Goal: Information Seeking & Learning: Learn about a topic

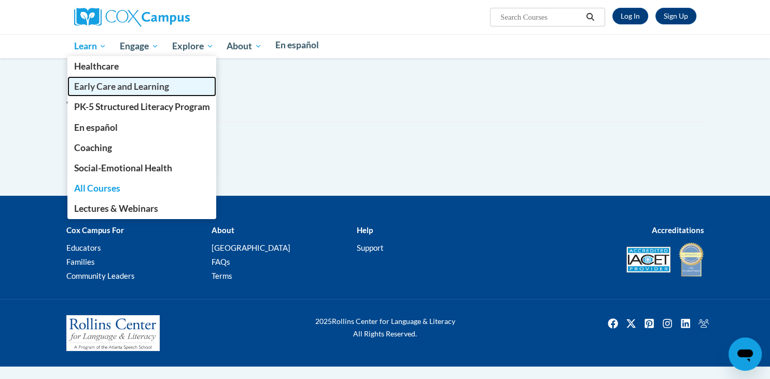
click at [114, 85] on span "Early Care and Learning" at bounding box center [121, 86] width 95 height 11
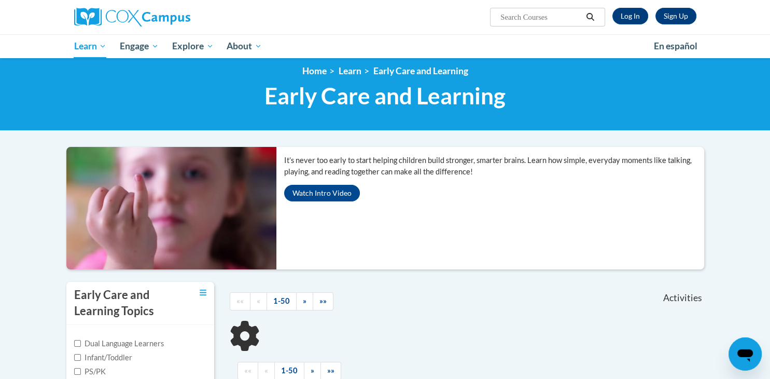
scroll to position [93, 0]
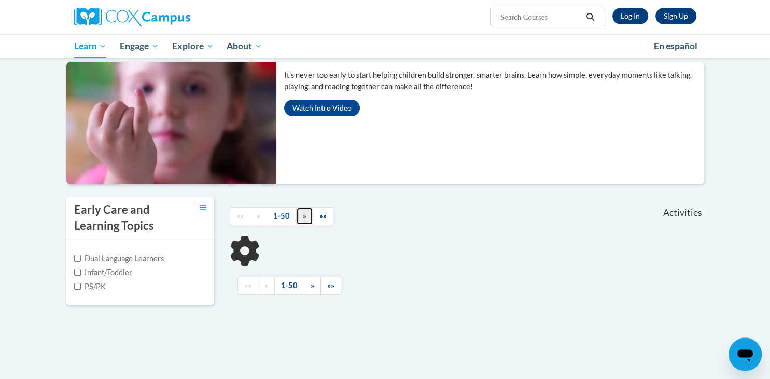
click at [303, 212] on span "»" at bounding box center [305, 215] width 4 height 9
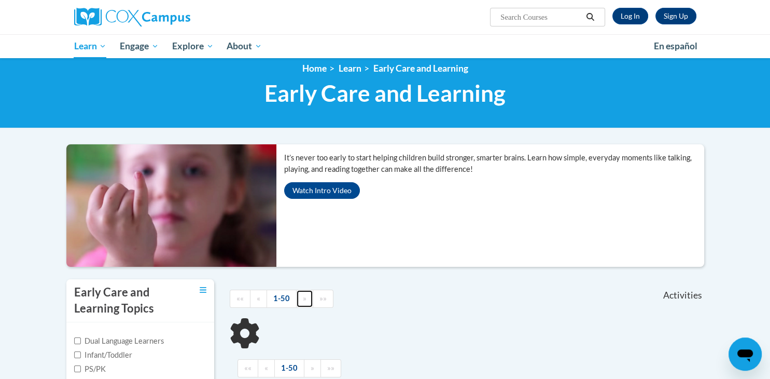
scroll to position [0, 0]
